Goal: Task Accomplishment & Management: Use online tool/utility

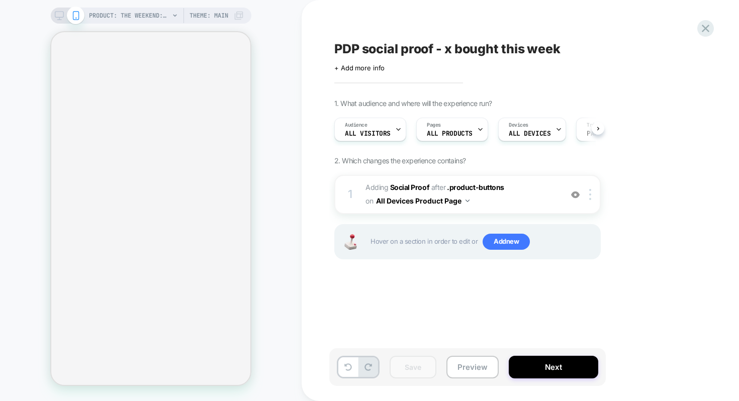
scroll to position [0, 1]
select select "**********"
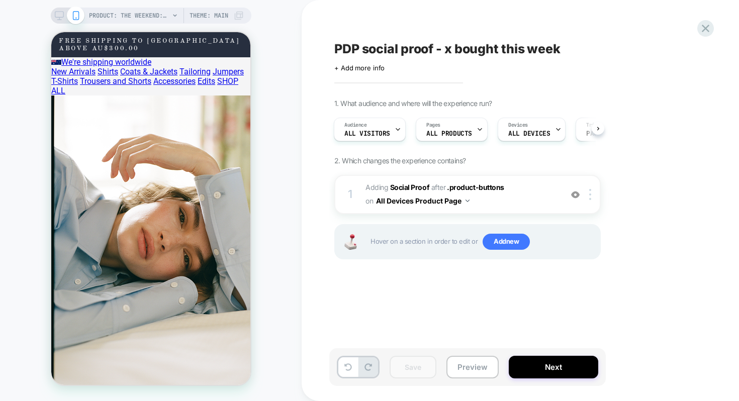
scroll to position [339, 0]
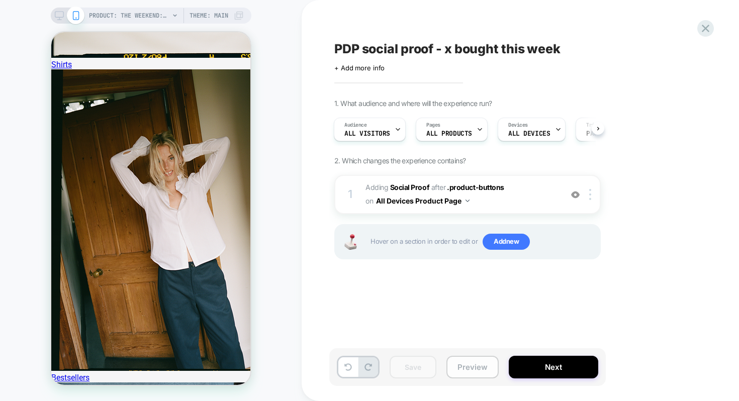
click at [472, 362] on button "Preview" at bounding box center [473, 367] width 52 height 23
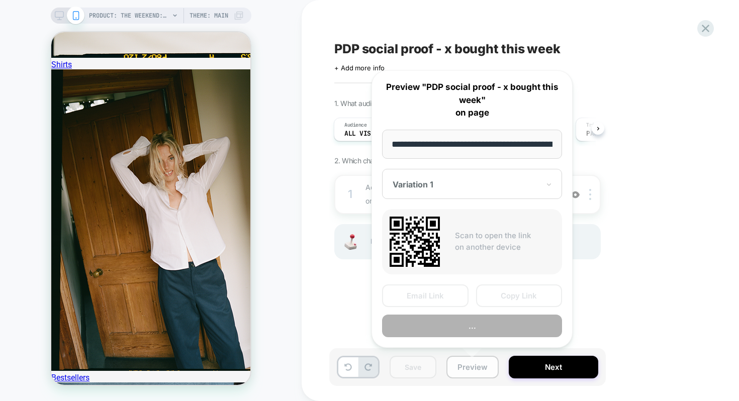
scroll to position [0, 264]
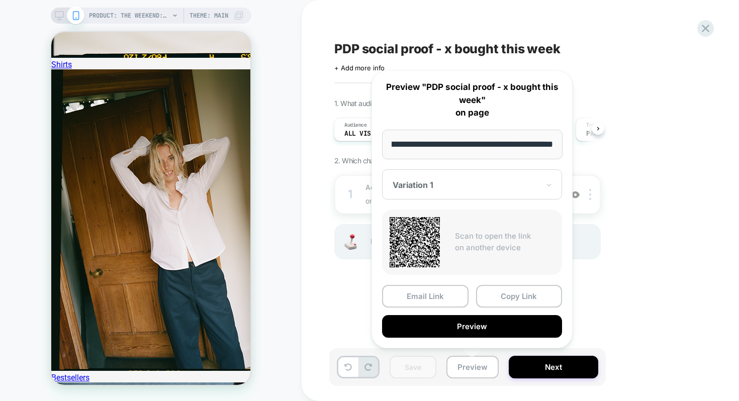
click at [0, 0] on div "PDP social proof - x bought this week Click to edit experience details + Add mo…" at bounding box center [0, 0] width 0 height 0
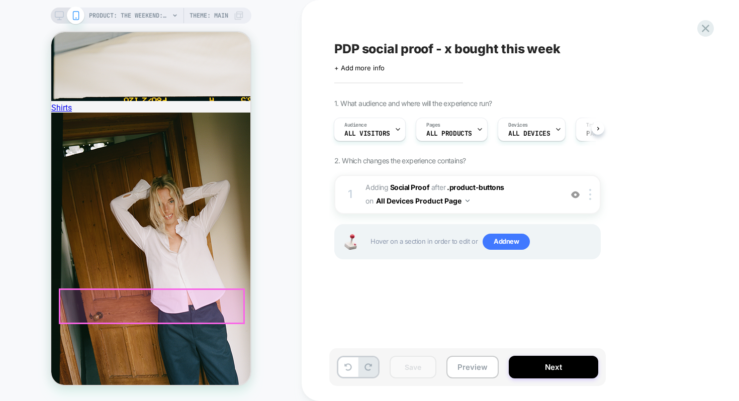
scroll to position [298, 0]
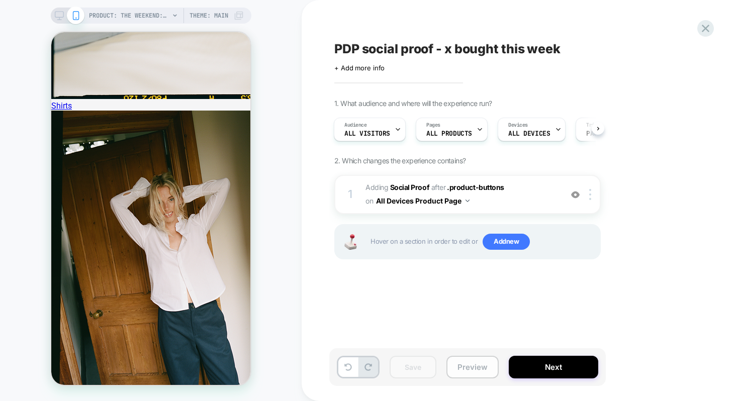
click at [460, 369] on button "Preview" at bounding box center [473, 367] width 52 height 23
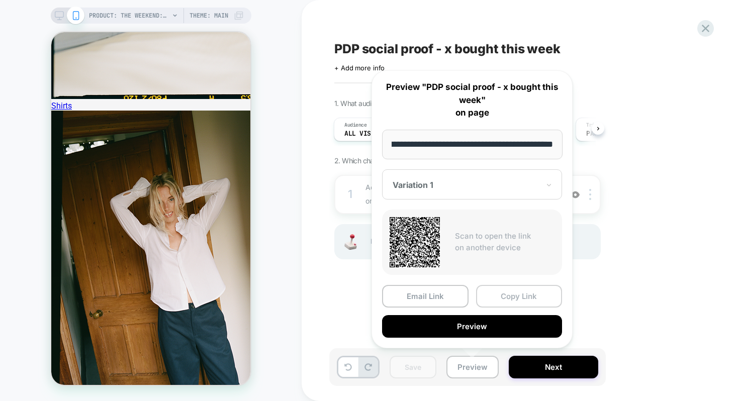
scroll to position [0, 0]
click at [500, 292] on button "Copy Link" at bounding box center [519, 296] width 86 height 23
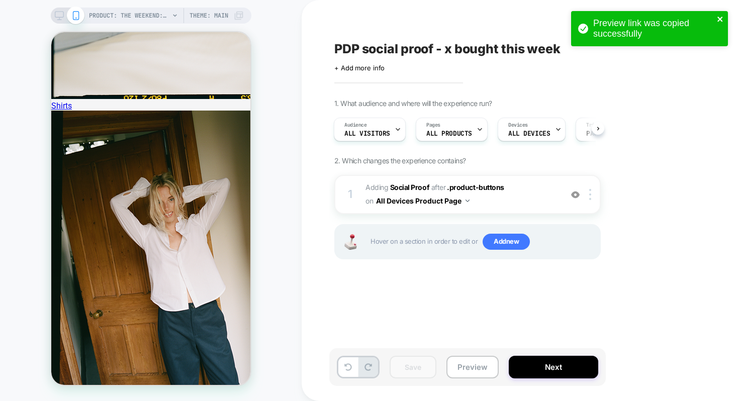
click at [719, 19] on icon "close" at bounding box center [720, 19] width 5 height 5
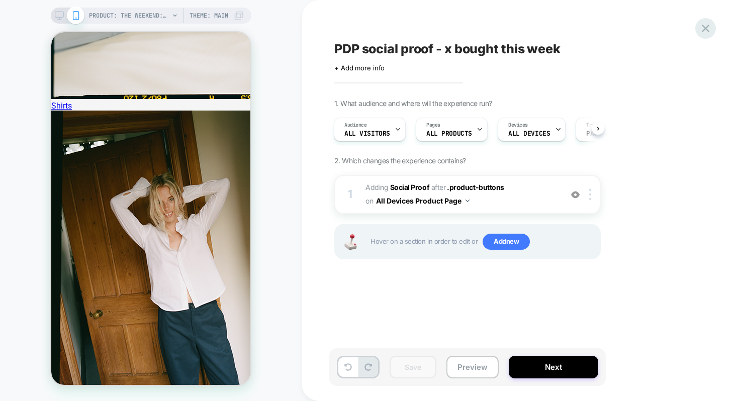
click at [704, 28] on icon at bounding box center [706, 29] width 14 height 14
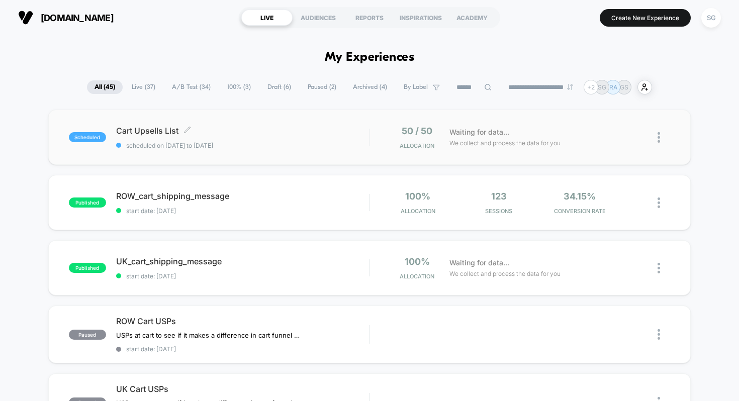
click at [161, 133] on span "Cart Upsells List Click to edit experience details" at bounding box center [242, 131] width 253 height 10
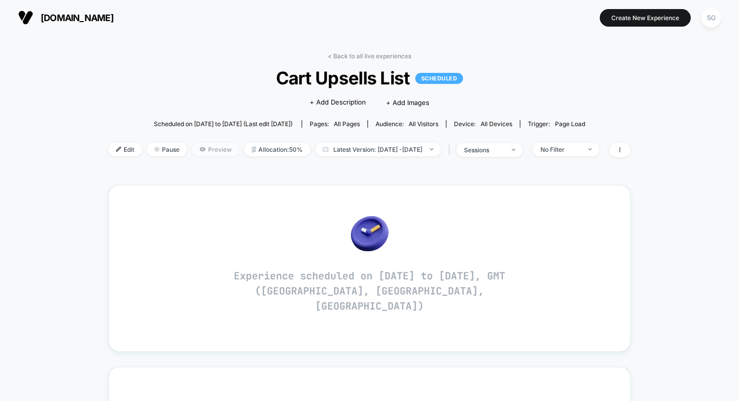
click at [194, 149] on span "Preview" at bounding box center [215, 150] width 47 height 14
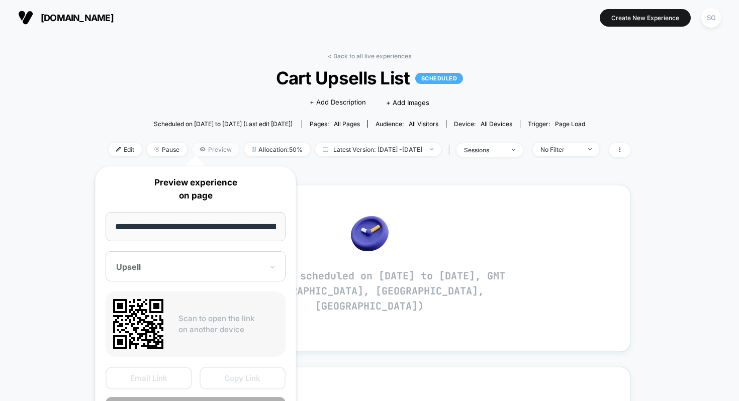
scroll to position [0, 80]
click at [237, 379] on button "Copy Link" at bounding box center [243, 379] width 86 height 23
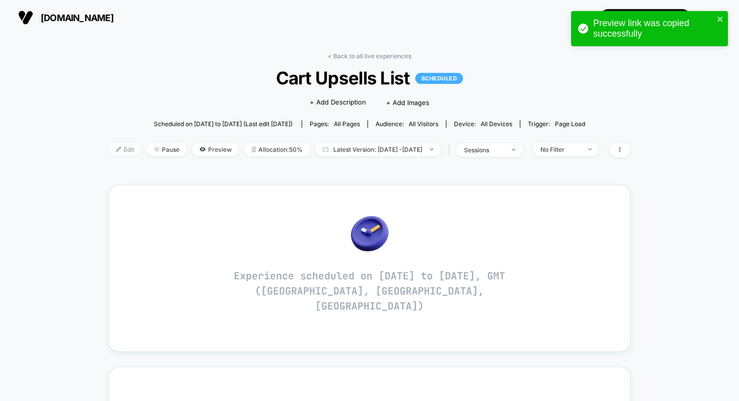
click at [111, 151] on span "Edit" at bounding box center [125, 150] width 33 height 14
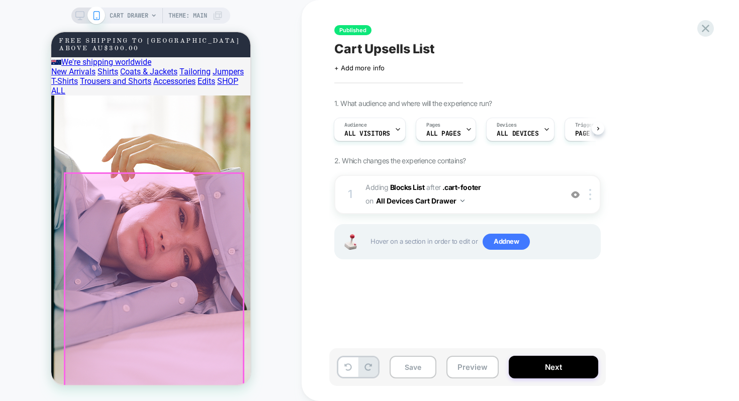
scroll to position [69, 0]
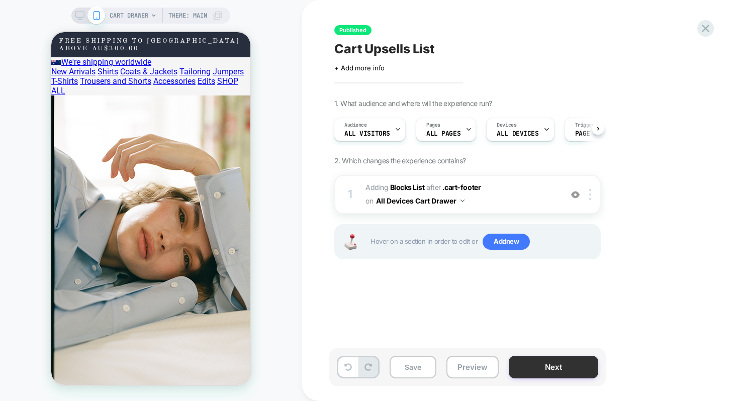
click at [526, 360] on button "Next" at bounding box center [554, 367] width 90 height 23
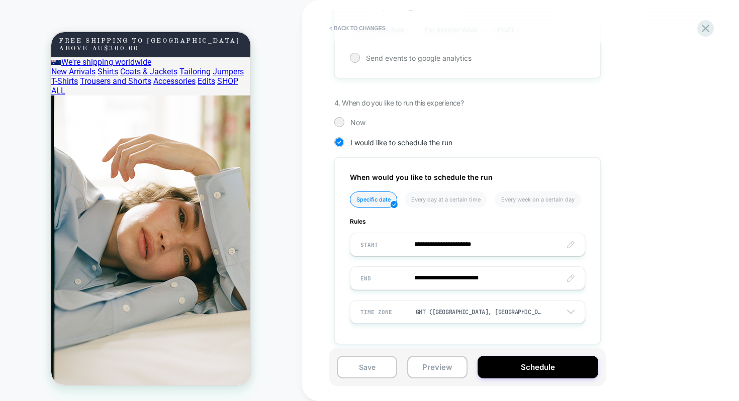
scroll to position [520, 0]
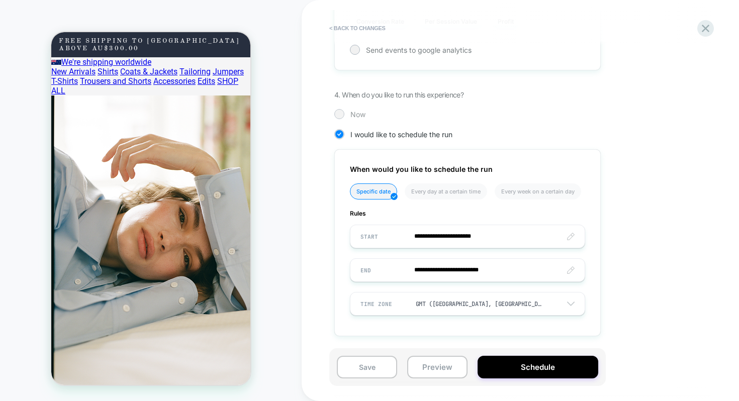
click at [342, 116] on div at bounding box center [339, 114] width 8 height 8
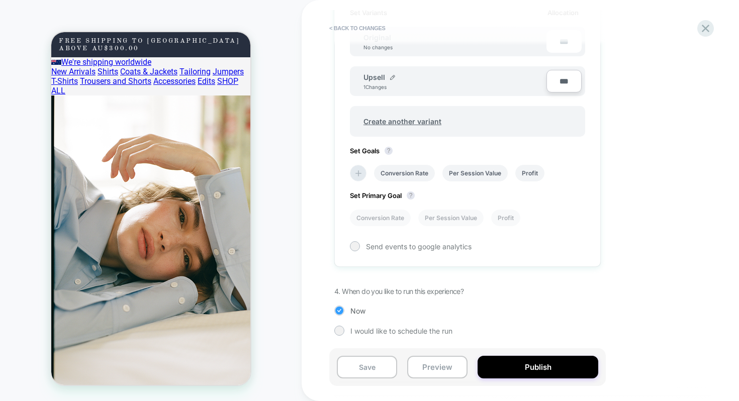
scroll to position [323, 0]
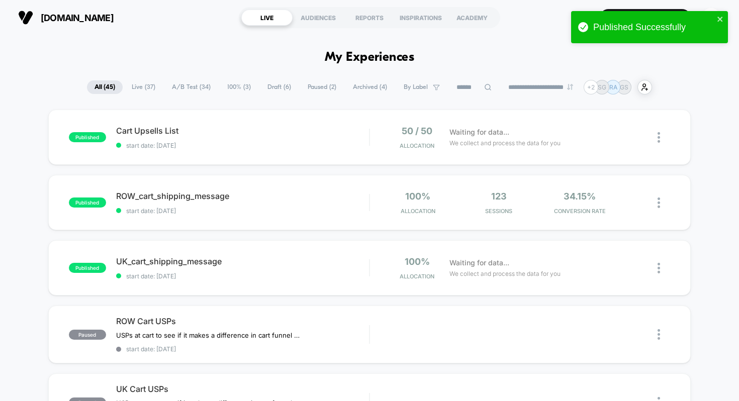
click at [272, 87] on span "Draft ( 6 )" at bounding box center [279, 87] width 39 height 14
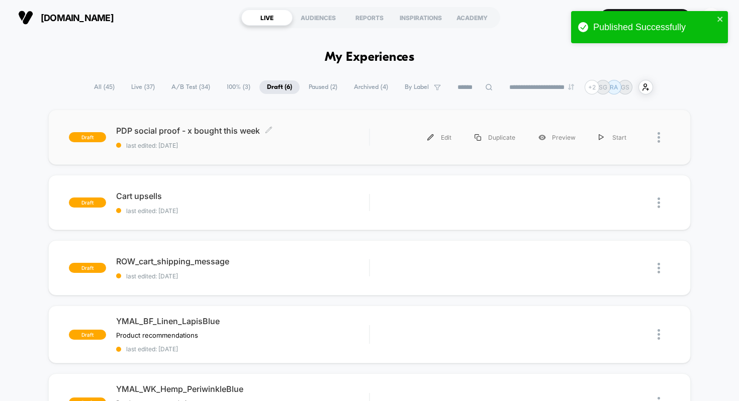
click at [288, 137] on div "PDP social proof - x bought this week Click to edit experience details Click to…" at bounding box center [242, 138] width 253 height 24
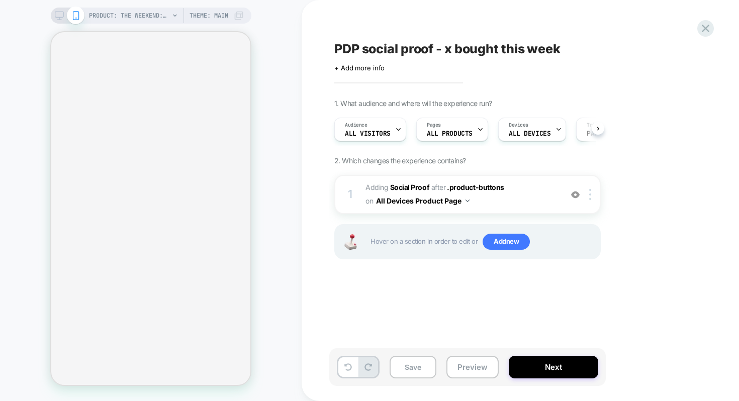
scroll to position [0, 1]
select select "**********"
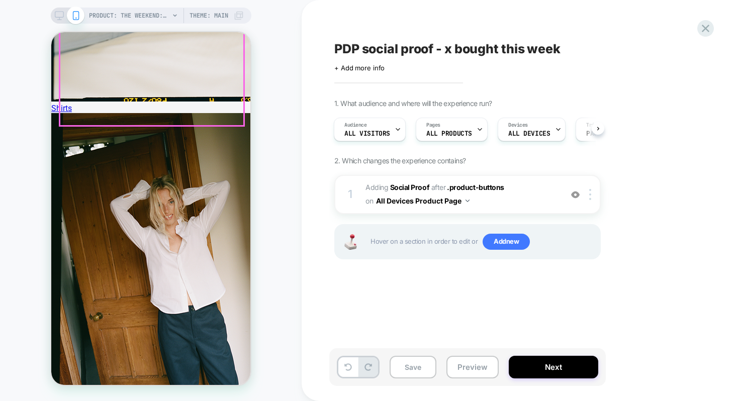
scroll to position [410, 0]
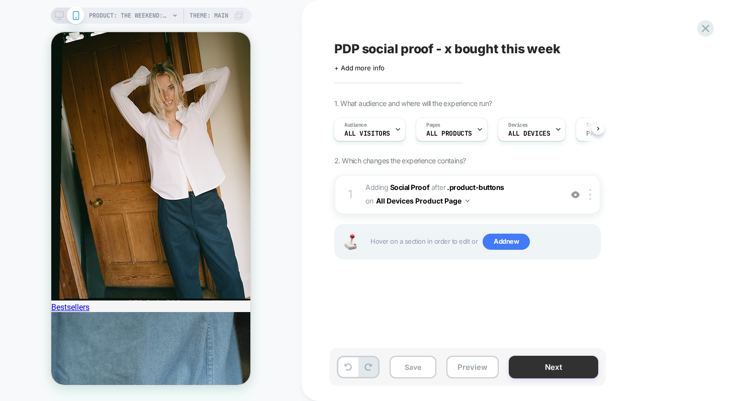
click at [531, 366] on button "Next" at bounding box center [554, 367] width 90 height 23
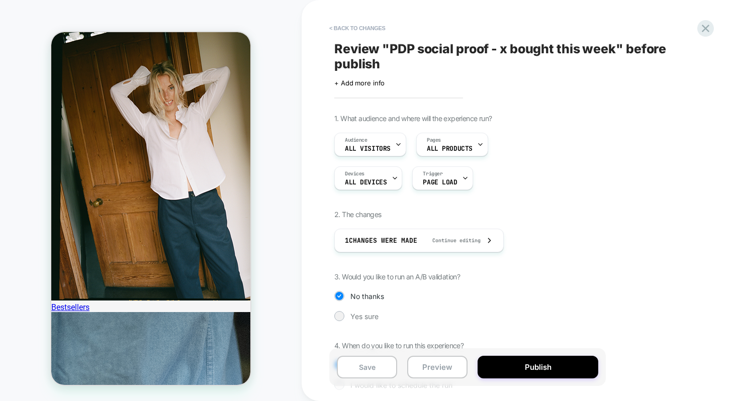
scroll to position [54, 0]
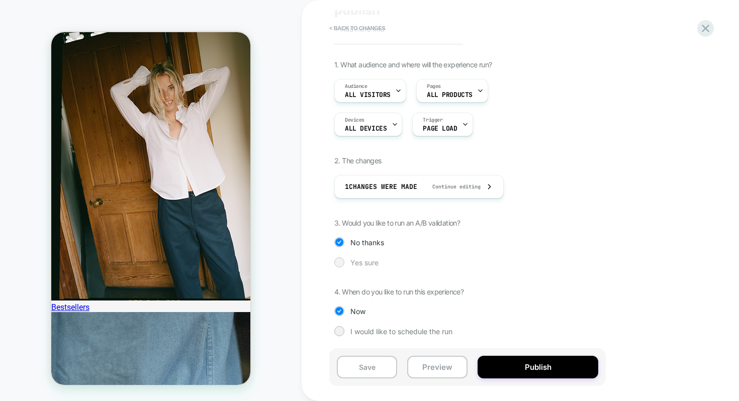
click at [342, 263] on div at bounding box center [339, 262] width 8 height 8
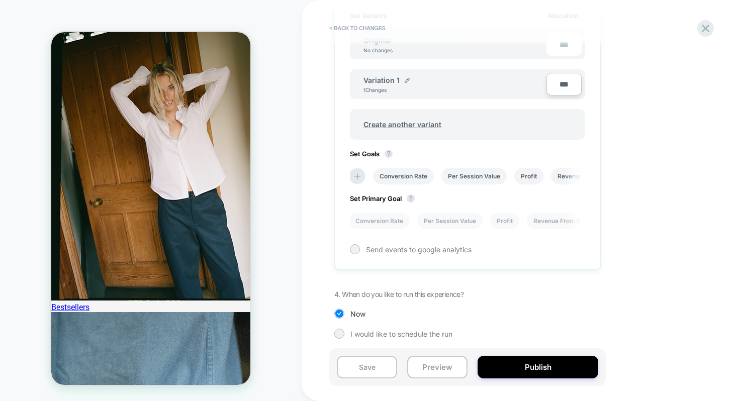
scroll to position [338, 0]
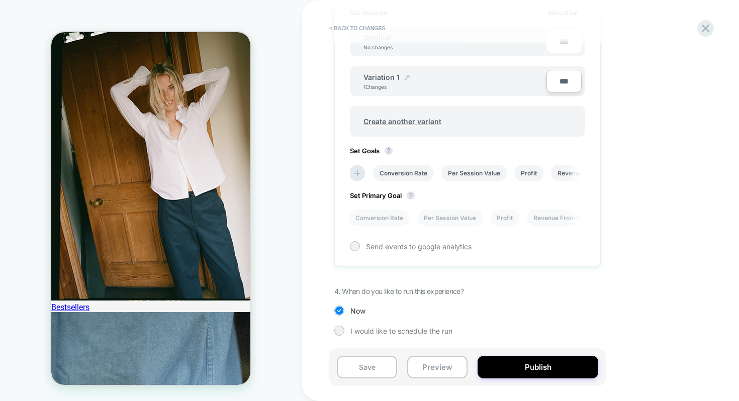
click at [407, 75] on img at bounding box center [407, 77] width 5 height 5
drag, startPoint x: 411, startPoint y: 81, endPoint x: 367, endPoint y: 82, distance: 43.8
click at [367, 82] on input "**********" at bounding box center [400, 82] width 73 height 20
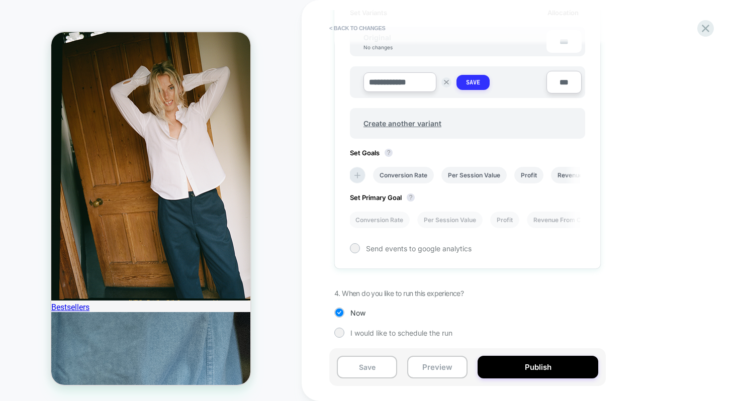
type input "**********"
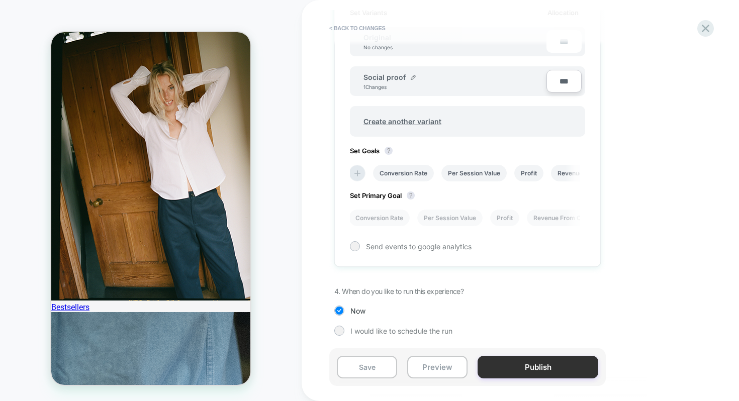
click at [509, 362] on button "Publish" at bounding box center [538, 367] width 121 height 23
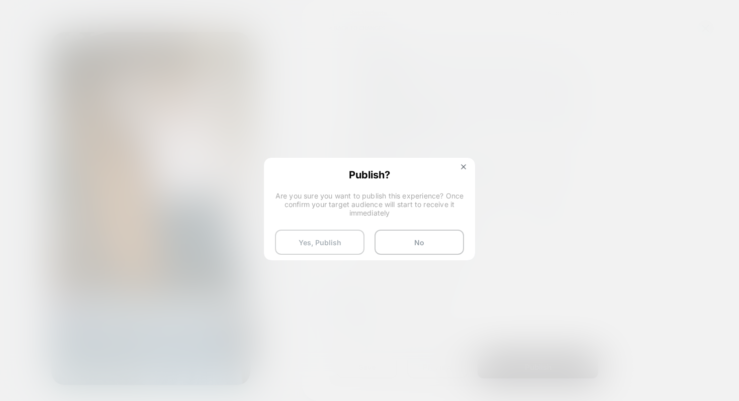
click at [343, 245] on button "Yes, Publish" at bounding box center [320, 242] width 90 height 25
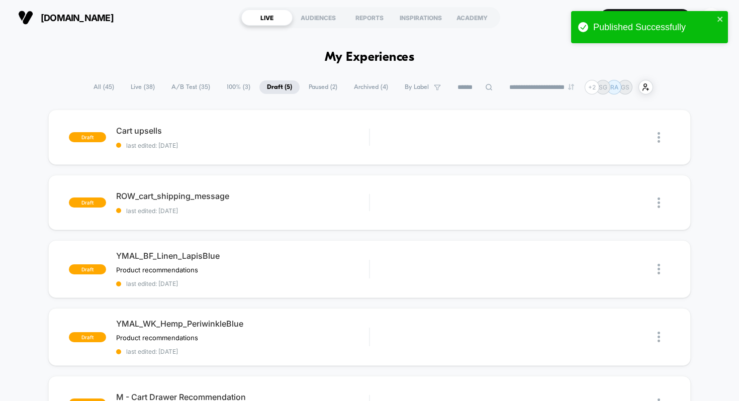
click at [102, 88] on span "All ( 45 )" at bounding box center [104, 87] width 36 height 14
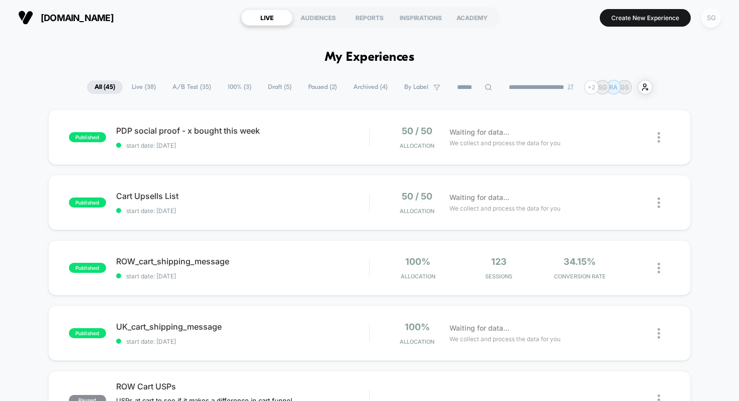
click at [714, 19] on div "SG" at bounding box center [711, 18] width 20 height 20
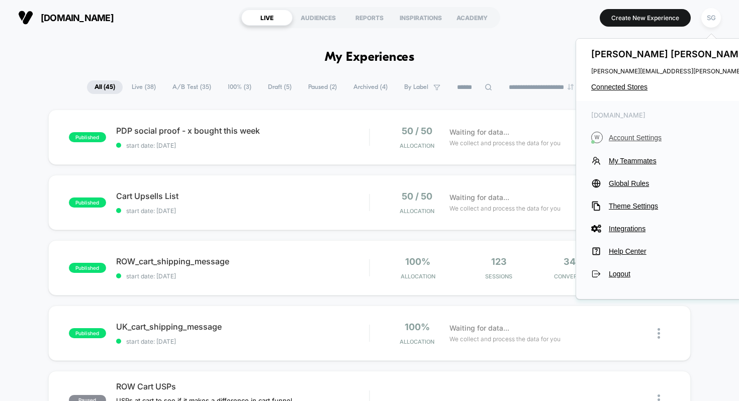
click at [646, 138] on span "Account Settings" at bounding box center [700, 138] width 182 height 8
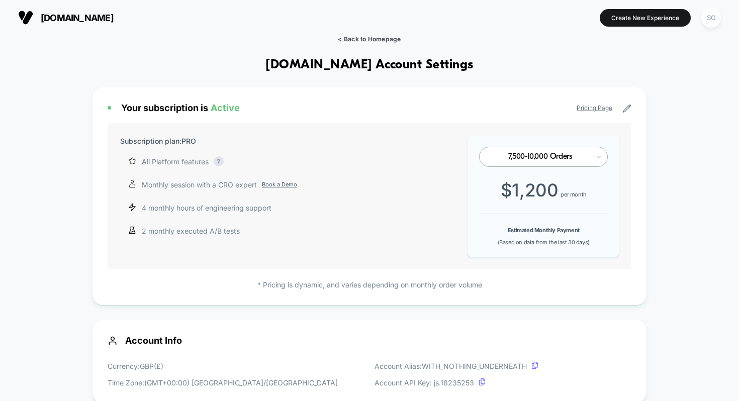
click at [359, 42] on span "< Back to Homepage" at bounding box center [369, 39] width 63 height 8
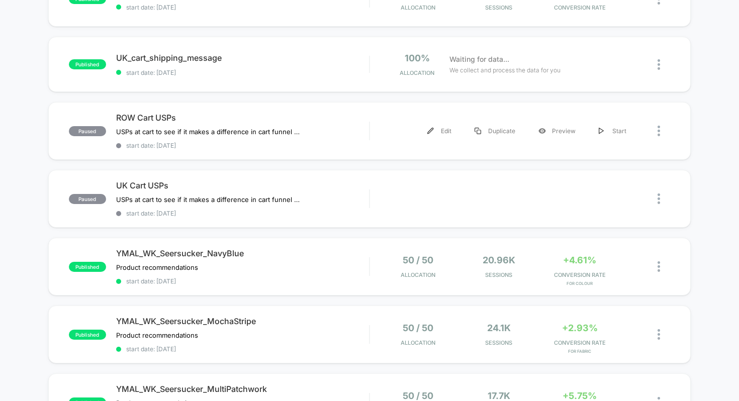
scroll to position [351, 0]
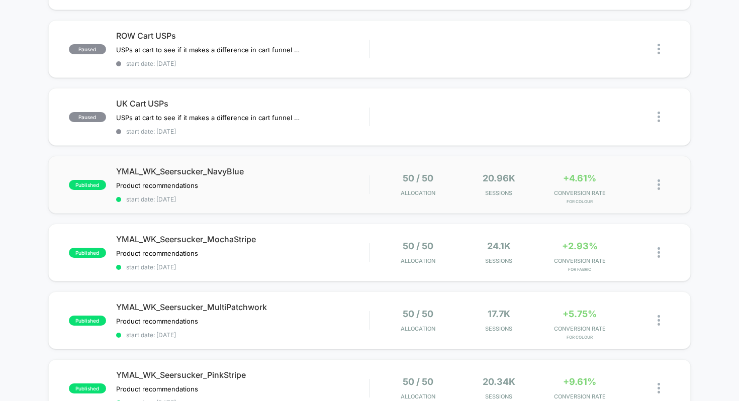
click at [659, 183] on img at bounding box center [659, 185] width 3 height 11
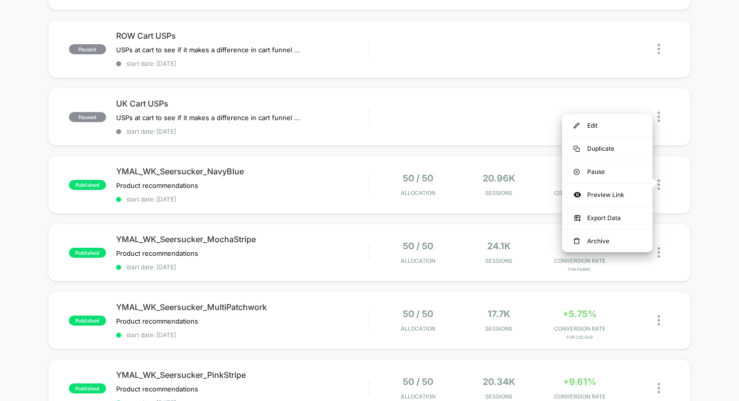
click at [698, 149] on div "published PDP social proof - x bought this week start date: [DATE] 50 / 50 Allo…" at bounding box center [369, 181] width 739 height 845
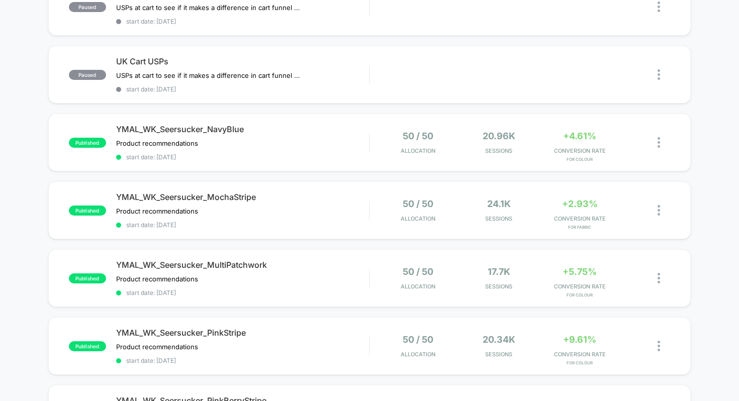
scroll to position [418, 0]
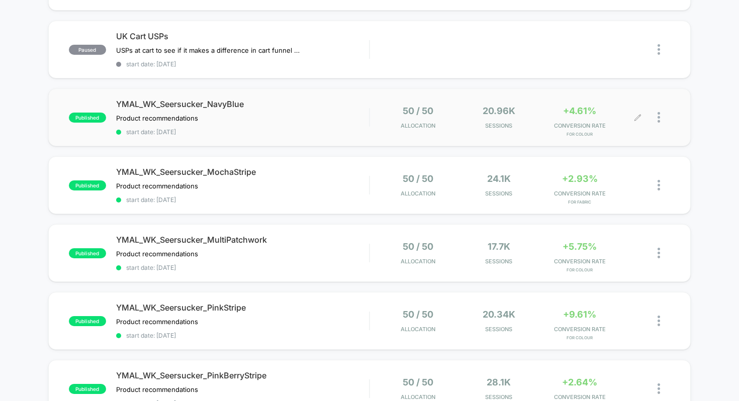
click at [657, 118] on div at bounding box center [654, 118] width 32 height 24
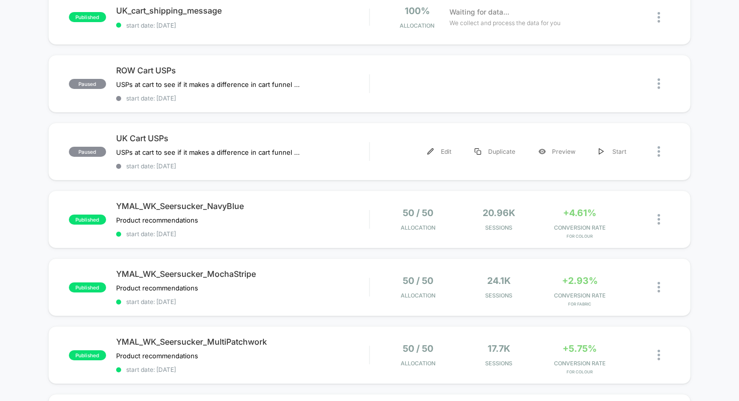
scroll to position [396, 0]
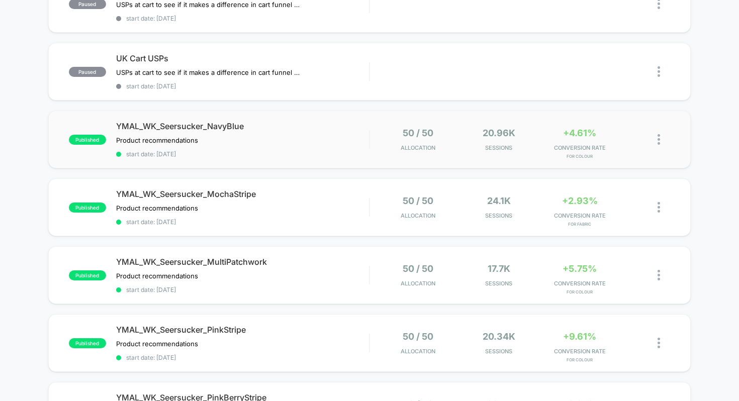
click at [658, 139] on img at bounding box center [659, 139] width 3 height 11
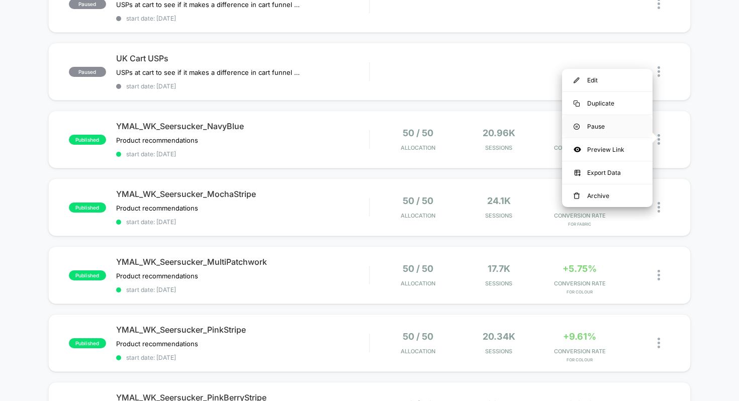
click at [619, 125] on div "Pause" at bounding box center [607, 126] width 91 height 23
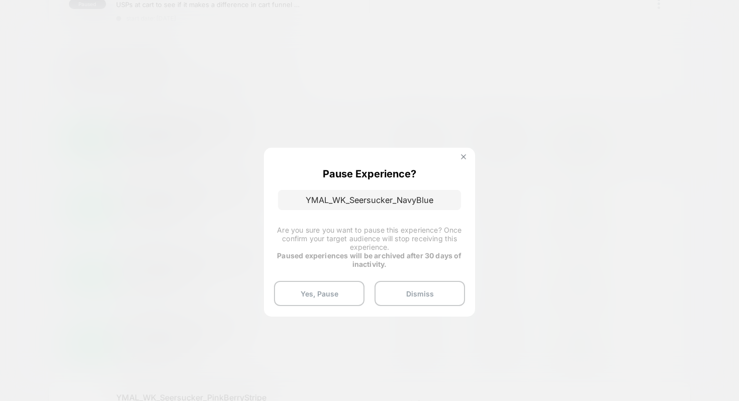
click at [465, 158] on img at bounding box center [463, 156] width 5 height 5
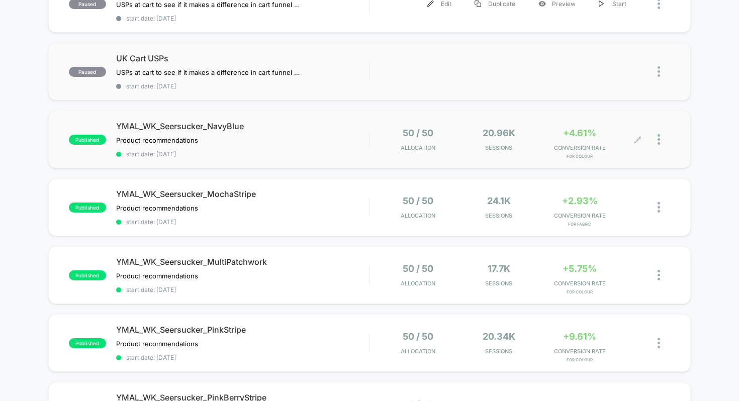
scroll to position [0, 0]
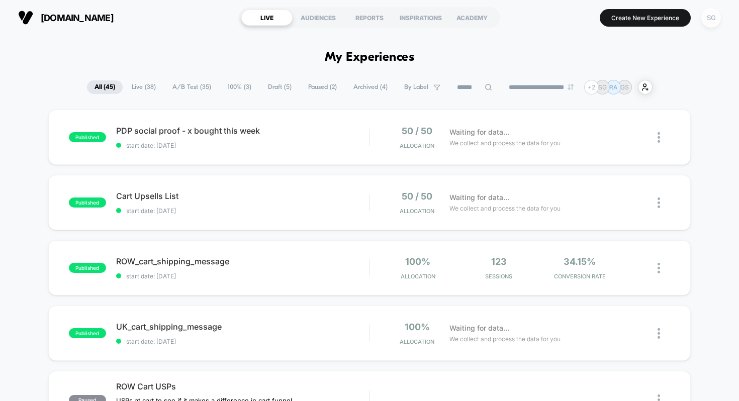
click at [711, 20] on div "SG" at bounding box center [711, 18] width 20 height 20
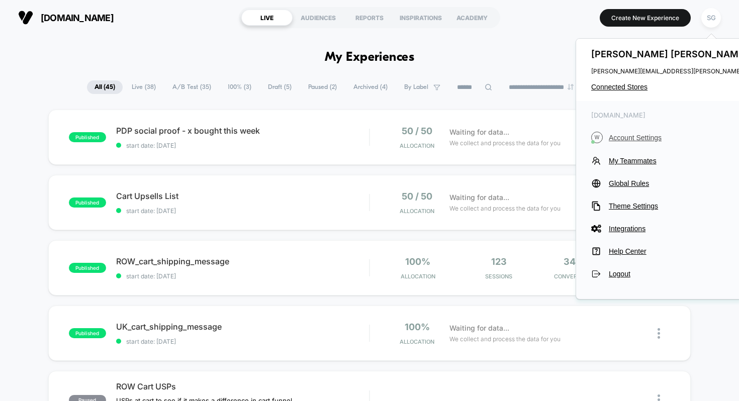
click at [651, 136] on span "Account Settings" at bounding box center [700, 138] width 182 height 8
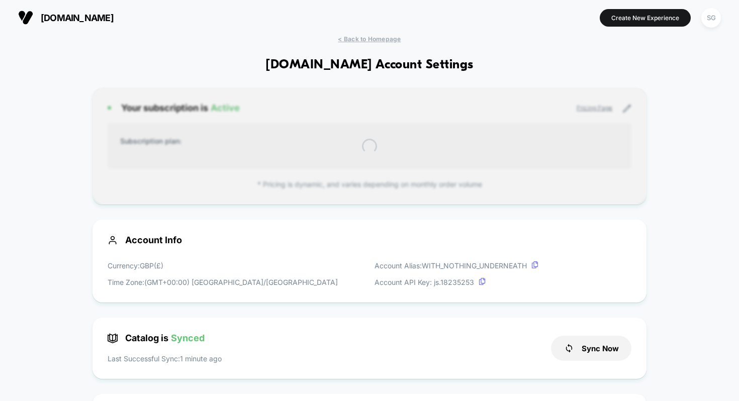
scroll to position [136, 0]
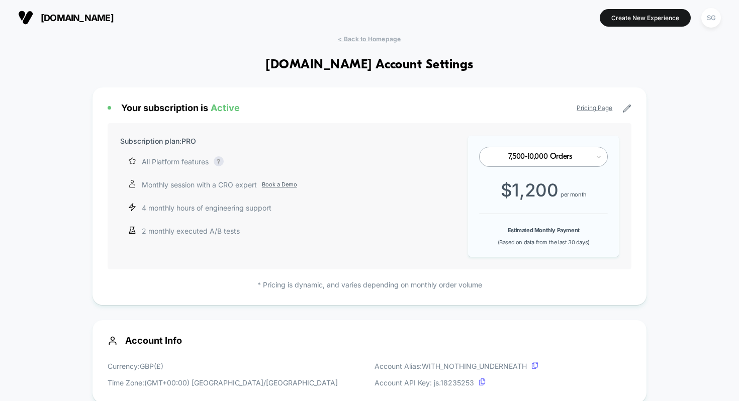
click at [591, 108] on link "Pricing Page" at bounding box center [595, 108] width 36 height 8
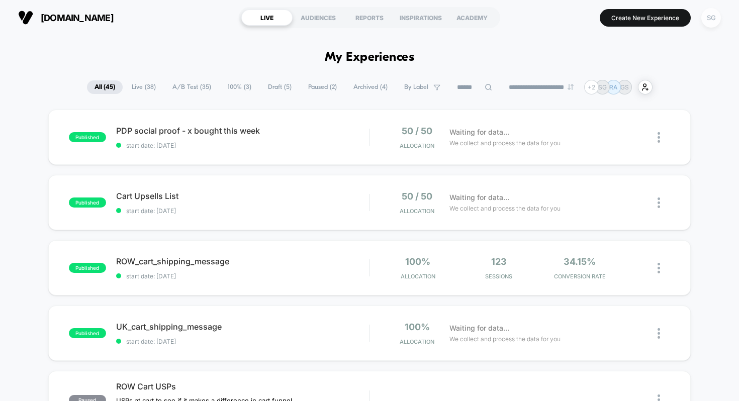
click at [711, 19] on div "SG" at bounding box center [711, 18] width 20 height 20
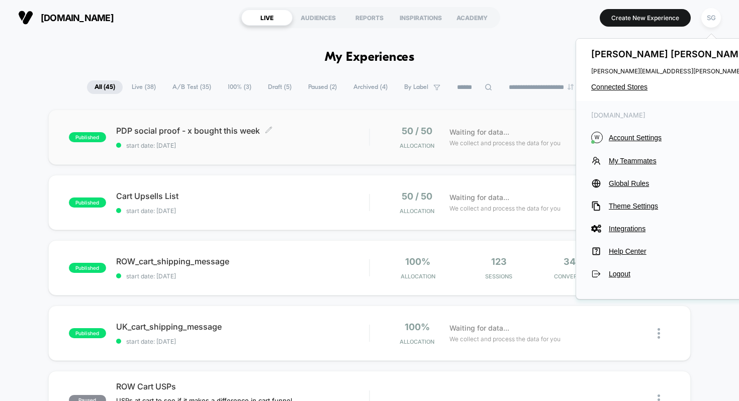
click at [297, 141] on div "PDP social proof - x bought this week Click to edit experience details Click to…" at bounding box center [242, 138] width 253 height 24
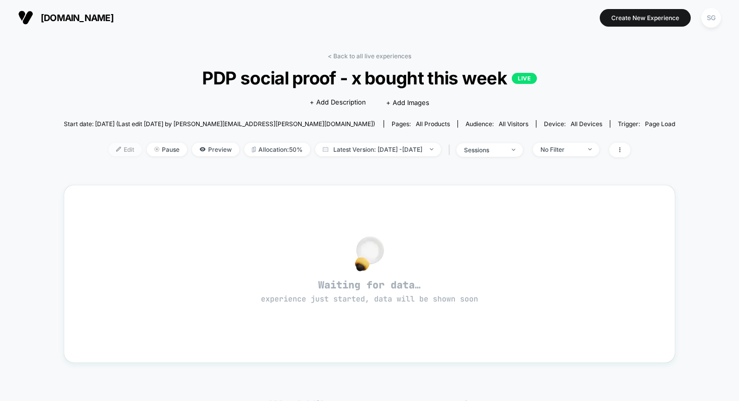
click at [110, 148] on span "Edit" at bounding box center [125, 150] width 33 height 14
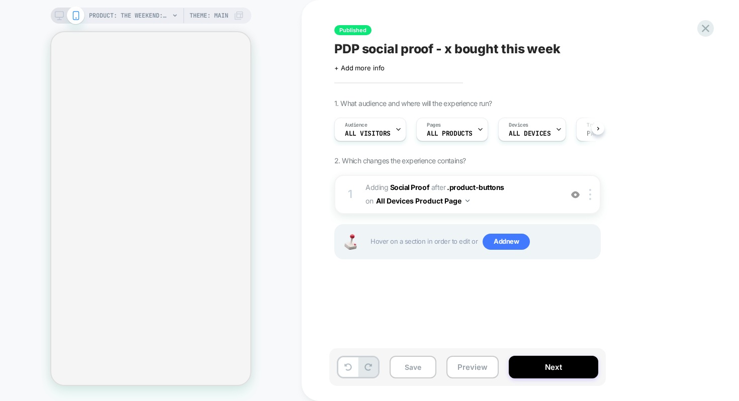
scroll to position [0, 1]
click at [529, 191] on span "#_loomi_addon_1756137878726 Adding Social Proof AFTER .product-buttons .product…" at bounding box center [462, 194] width 192 height 27
select select "**********"
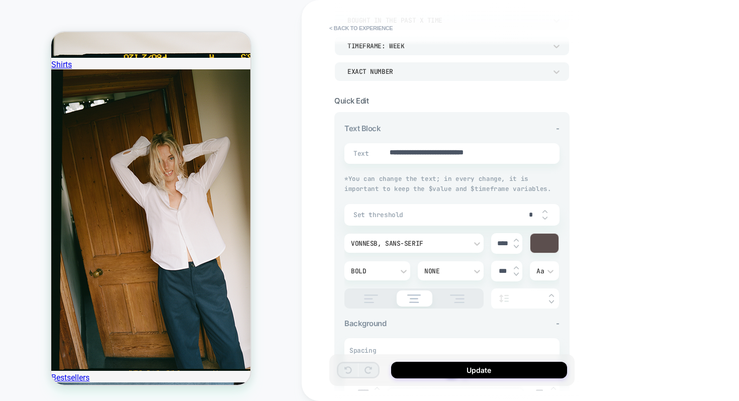
scroll to position [89, 0]
click at [545, 209] on img at bounding box center [545, 211] width 5 height 4
type textarea "*"
type input "*"
click at [545, 209] on img at bounding box center [545, 211] width 5 height 4
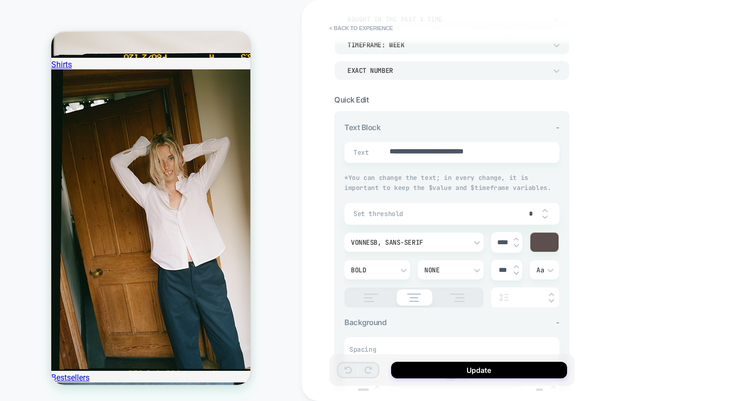
type textarea "*"
type input "*"
click at [545, 209] on img at bounding box center [545, 211] width 5 height 4
type textarea "*"
type input "*"
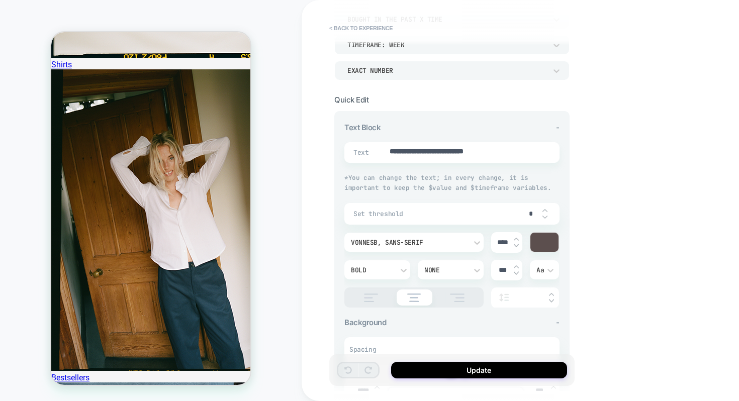
click at [545, 209] on img at bounding box center [545, 211] width 5 height 4
type textarea "*"
type input "*"
click at [545, 209] on img at bounding box center [545, 211] width 5 height 4
type textarea "*"
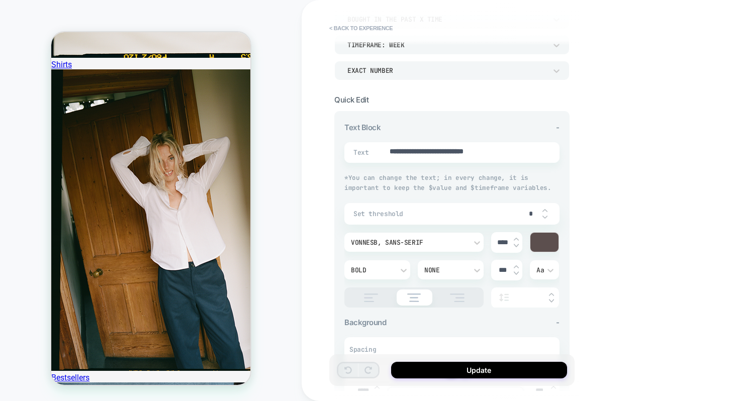
type input "**"
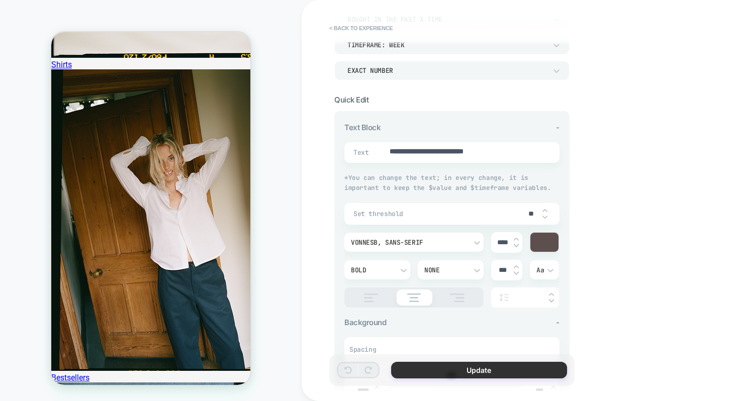
click at [476, 370] on button "Update" at bounding box center [479, 370] width 176 height 17
type textarea "*"
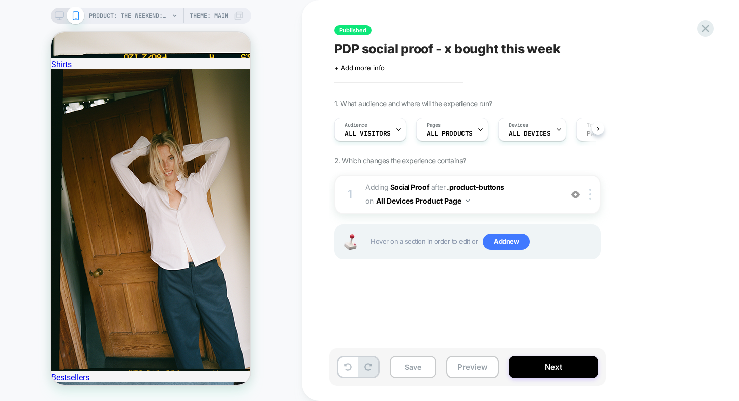
scroll to position [0, 1]
click at [417, 369] on button "Save" at bounding box center [413, 367] width 47 height 23
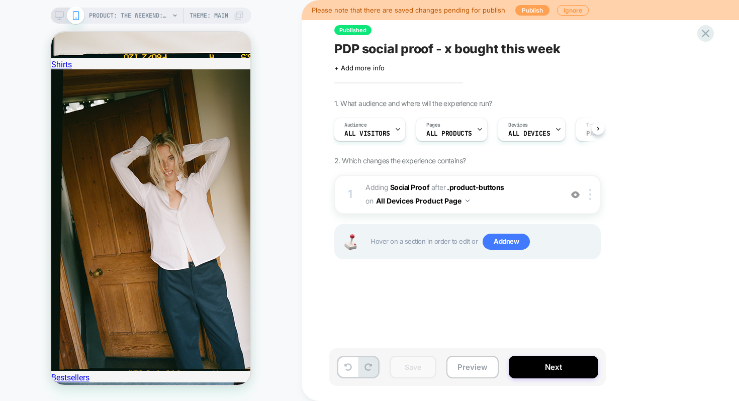
click at [537, 12] on button "Publish" at bounding box center [532, 10] width 34 height 11
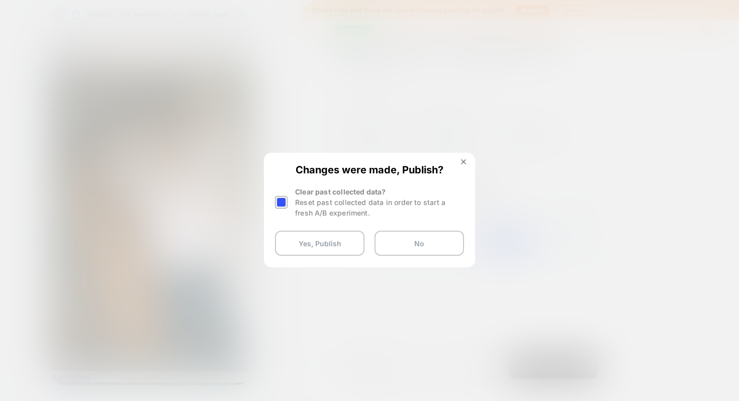
click at [330, 244] on button "Yes, Publish" at bounding box center [320, 243] width 90 height 25
